Goal: Information Seeking & Learning: Learn about a topic

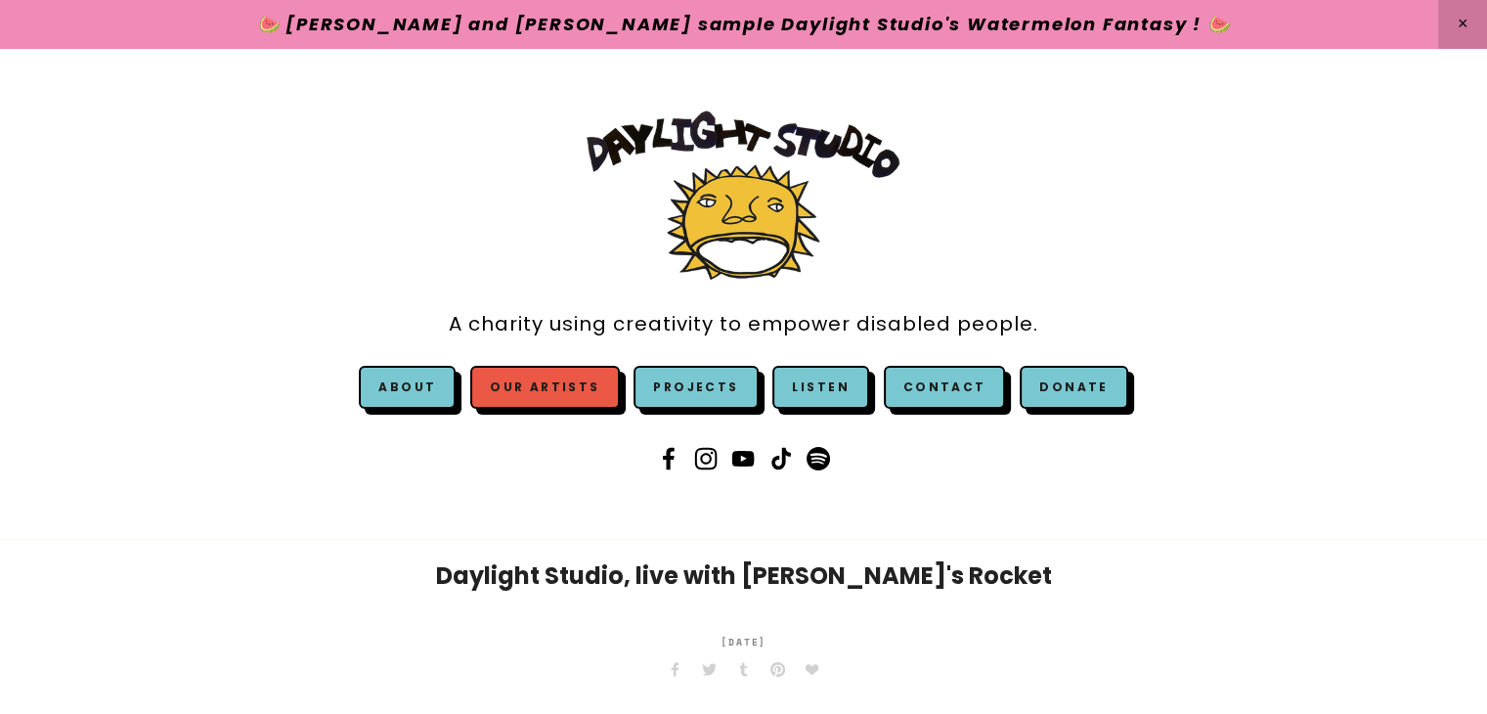
click at [520, 380] on link "Our Artists" at bounding box center [544, 387] width 149 height 43
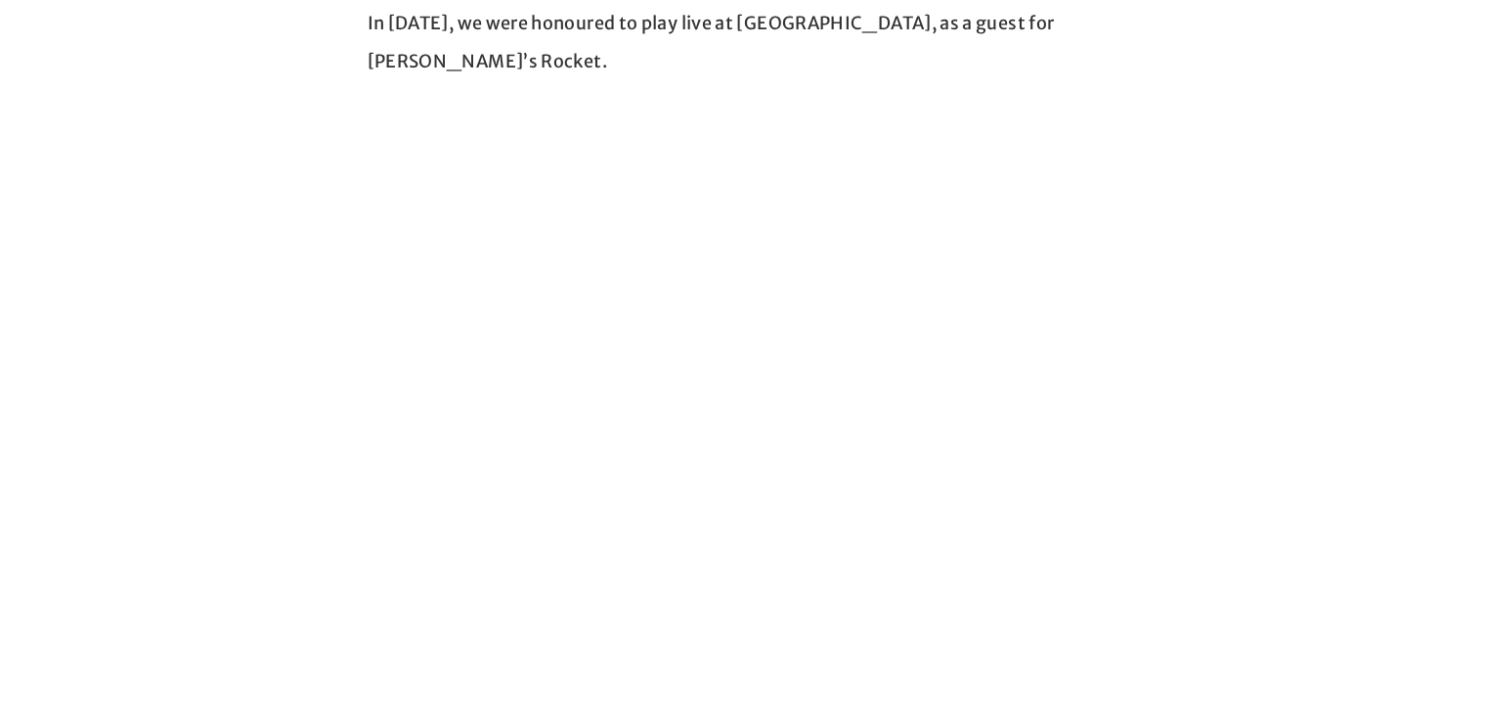
scroll to position [714, 0]
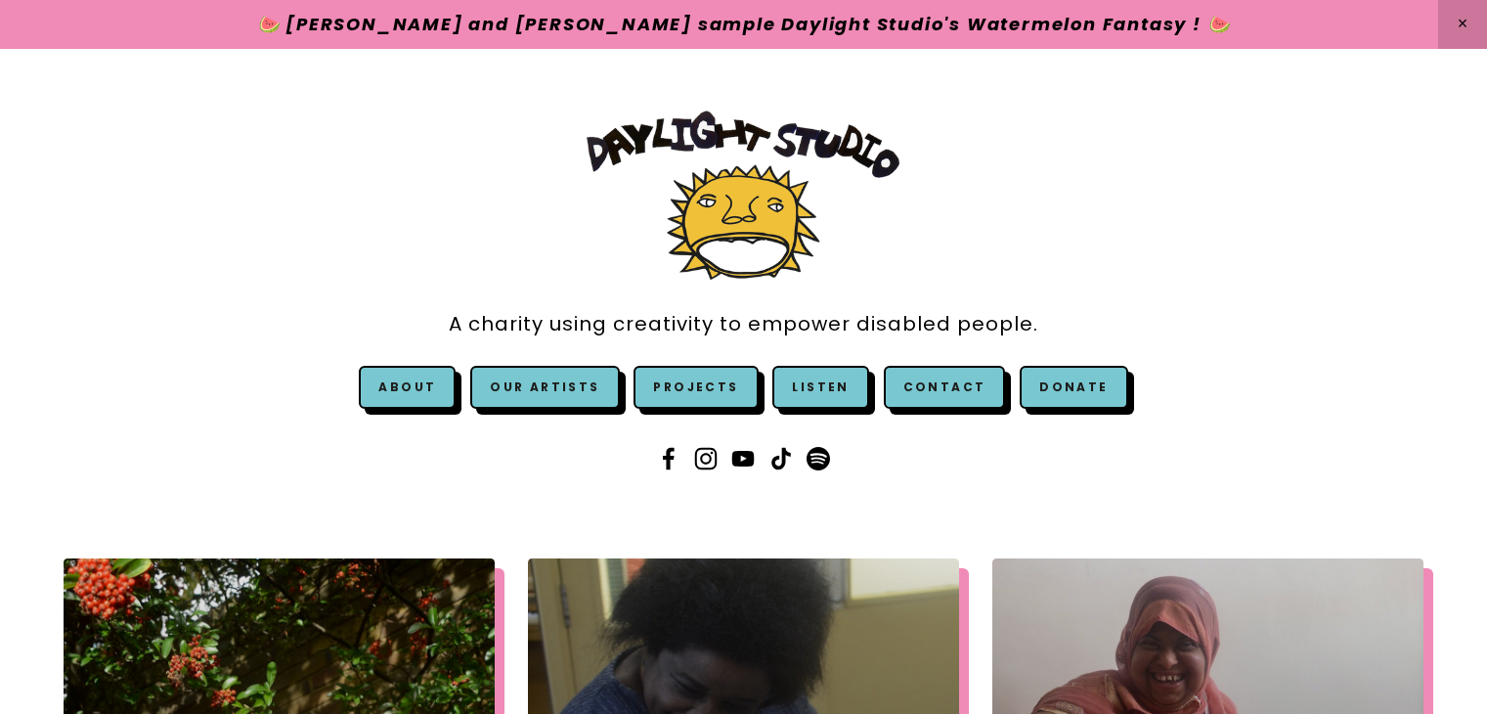
scroll to position [518, 0]
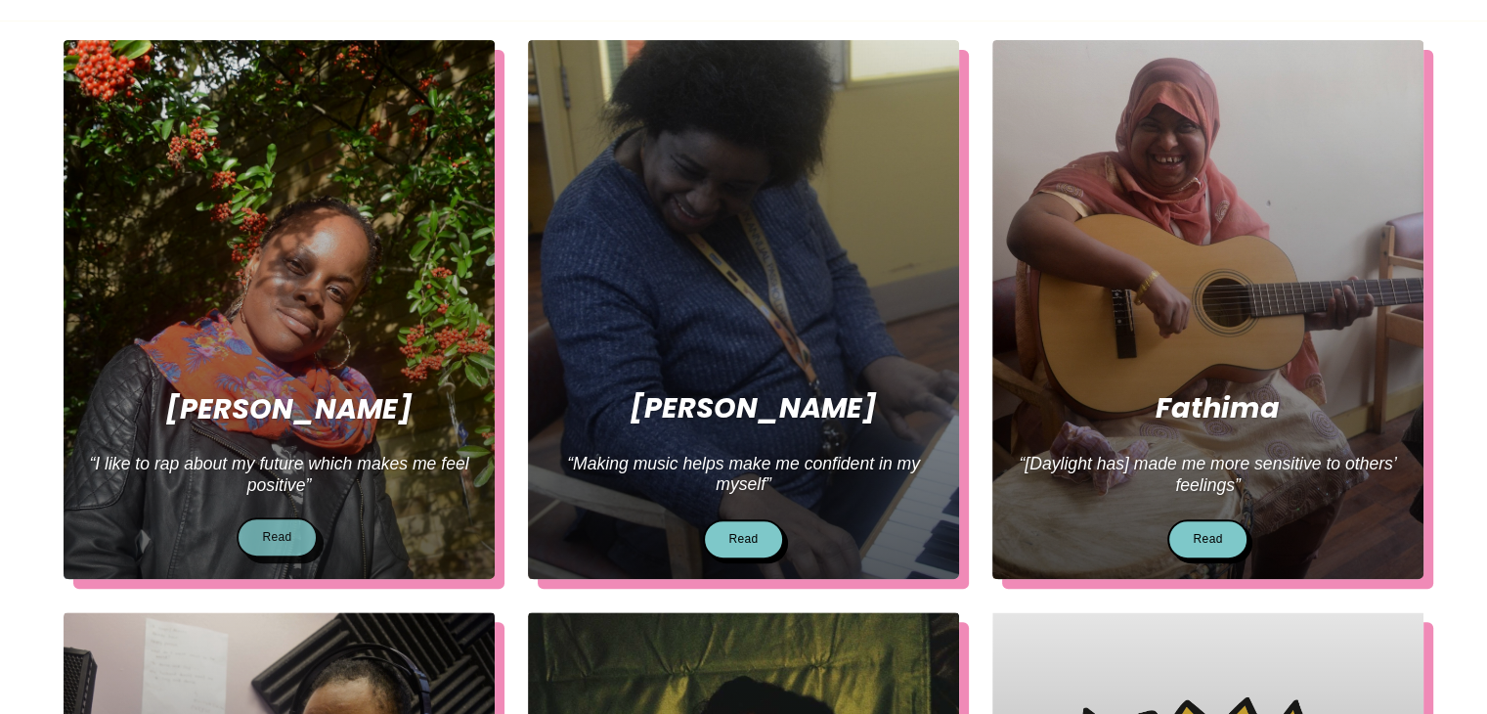
click at [305, 538] on link "Read" at bounding box center [277, 537] width 80 height 40
